Goal: Communication & Community: Answer question/provide support

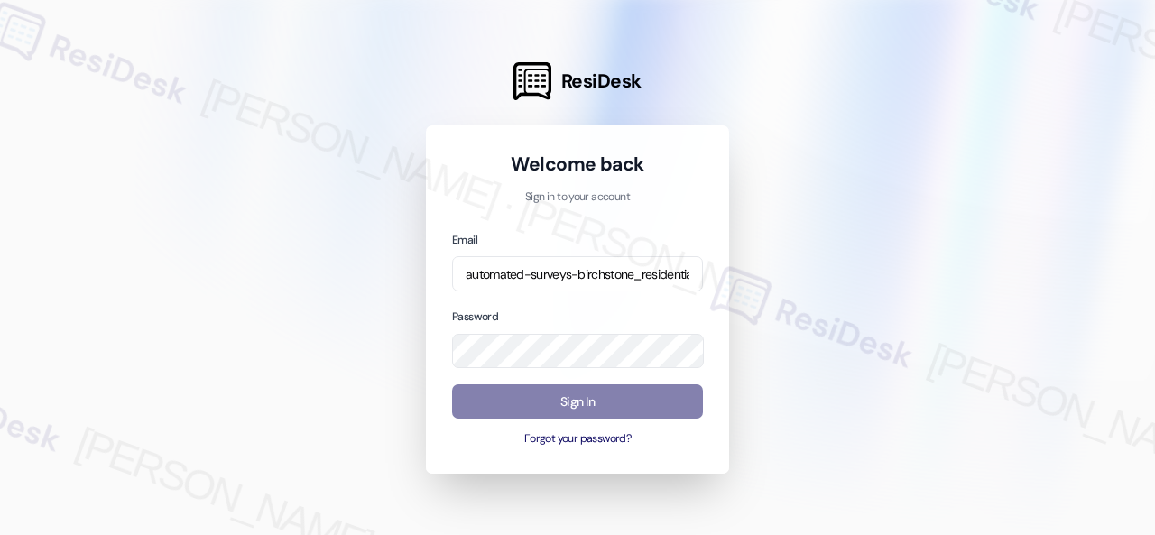
scroll to position [0, 231]
type input "automated-surveys-birchstone_residential-resen.fifteen@birchstone_[DOMAIN_NAME]"
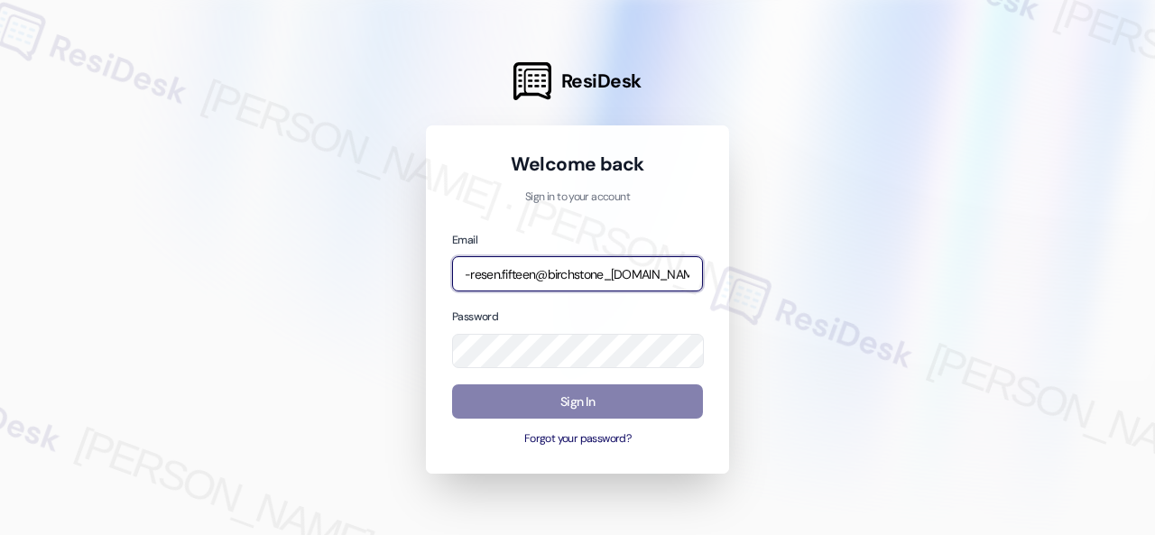
scroll to position [0, 0]
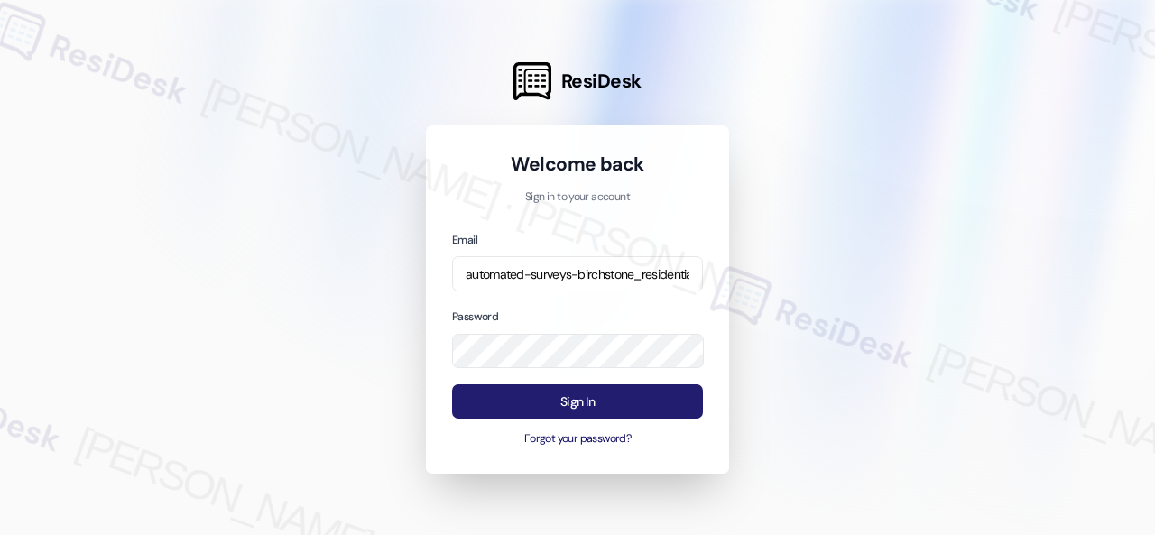
click at [606, 412] on button "Sign In" at bounding box center [577, 401] width 251 height 35
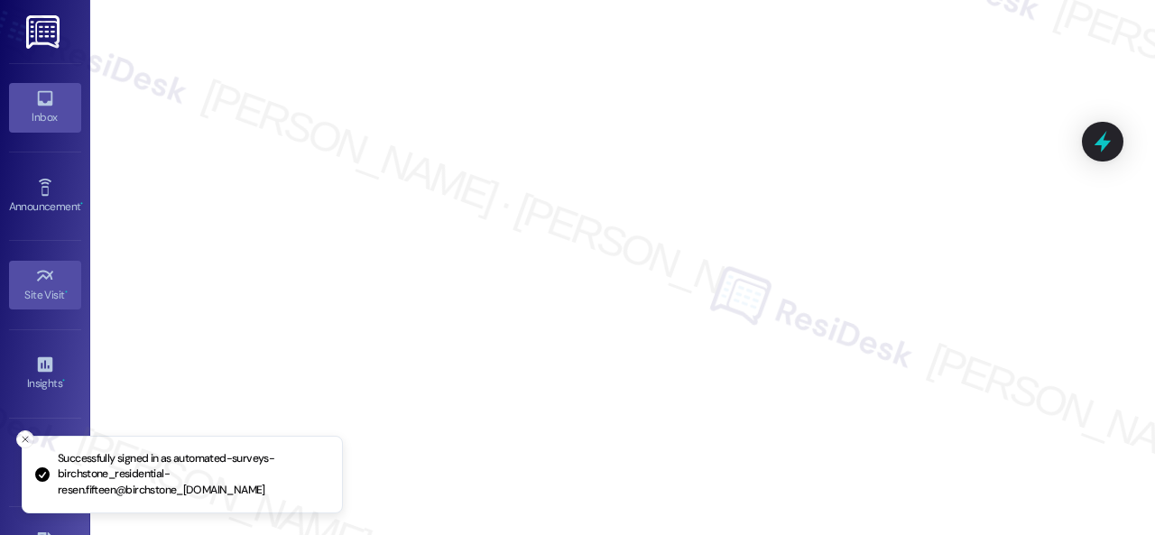
click at [40, 94] on icon at bounding box center [45, 98] width 20 height 20
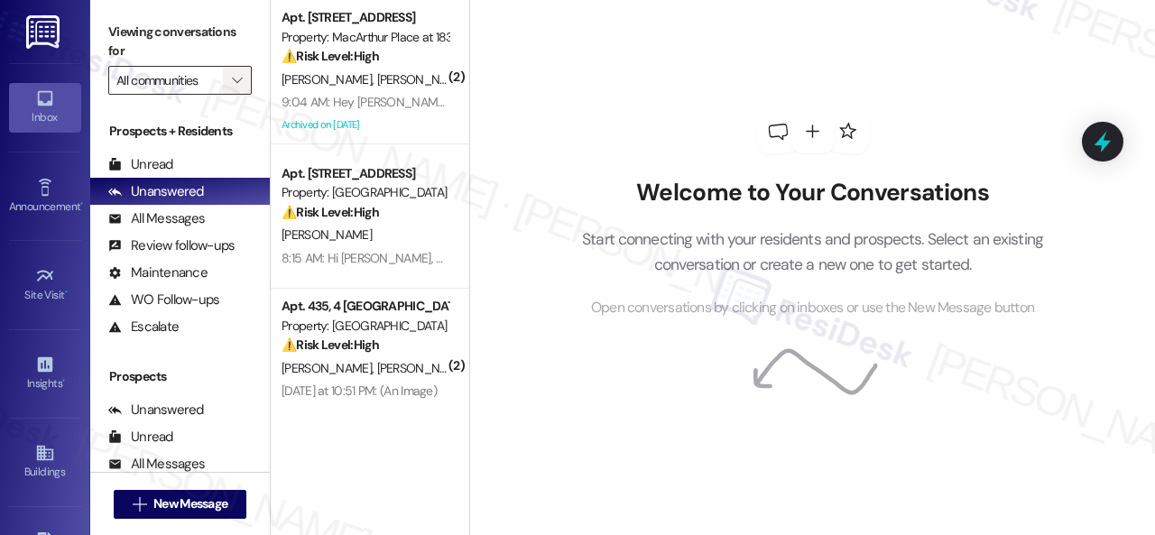
click at [226, 74] on button "" at bounding box center [237, 80] width 29 height 29
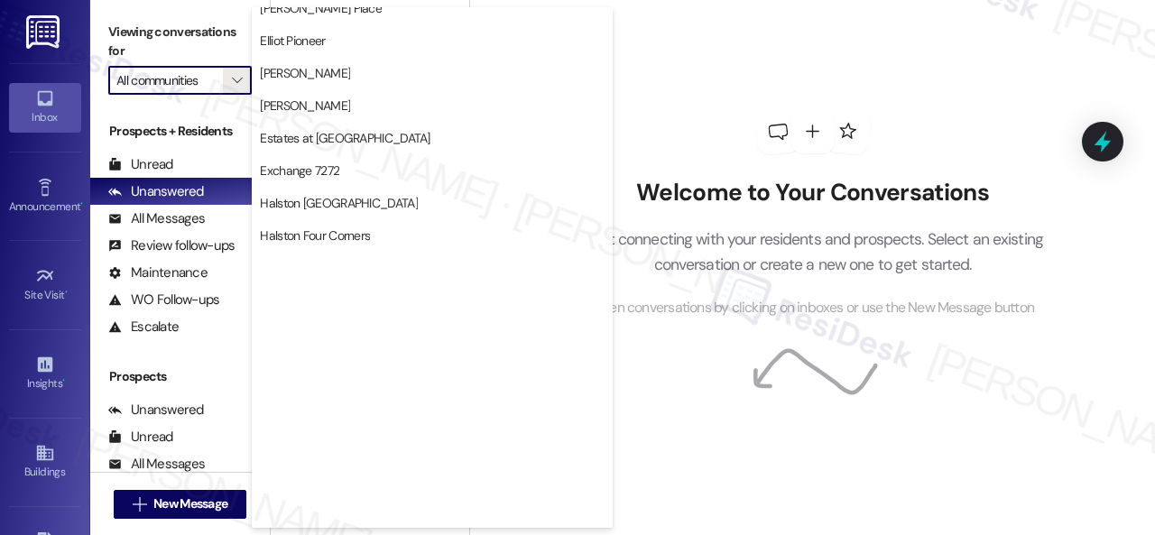
scroll to position [541, 0]
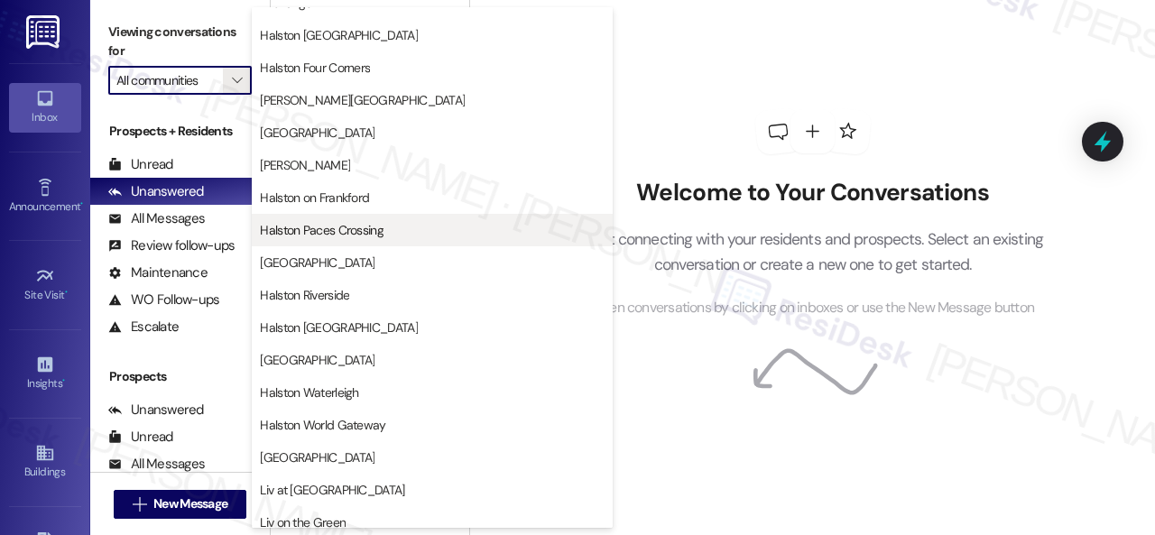
click at [319, 225] on span "Halston Paces Crossing" at bounding box center [322, 230] width 124 height 18
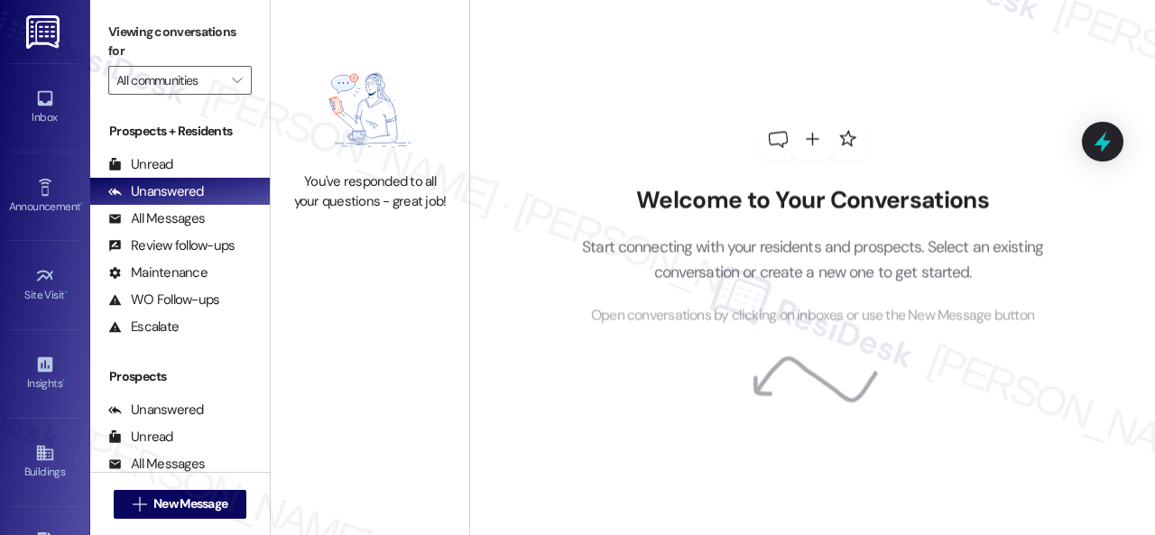
type input "Halston Paces Crossing"
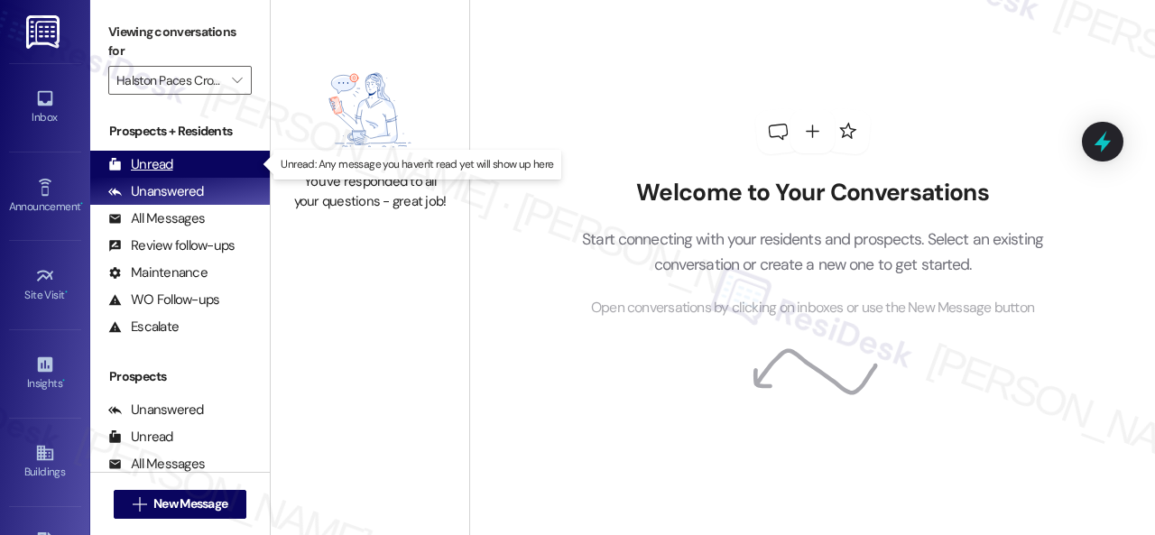
click at [162, 167] on div "Unread" at bounding box center [140, 164] width 65 height 19
